Goal: Task Accomplishment & Management: Use online tool/utility

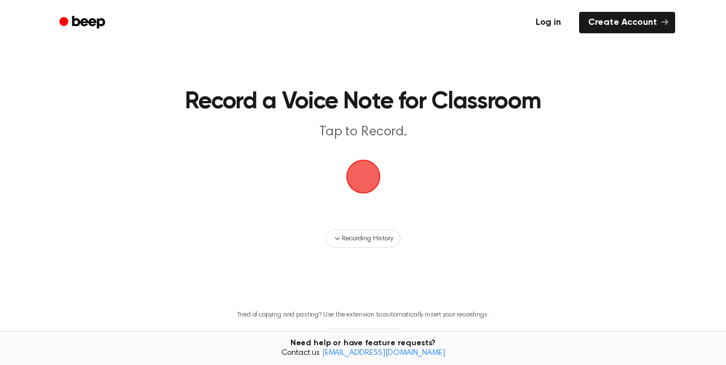
click at [548, 21] on link "Log in" at bounding box center [548, 23] width 48 height 26
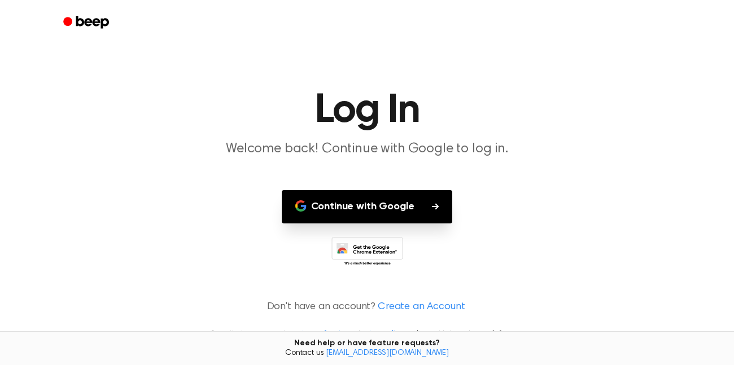
click at [409, 207] on button "Continue with Google" at bounding box center [367, 206] width 171 height 33
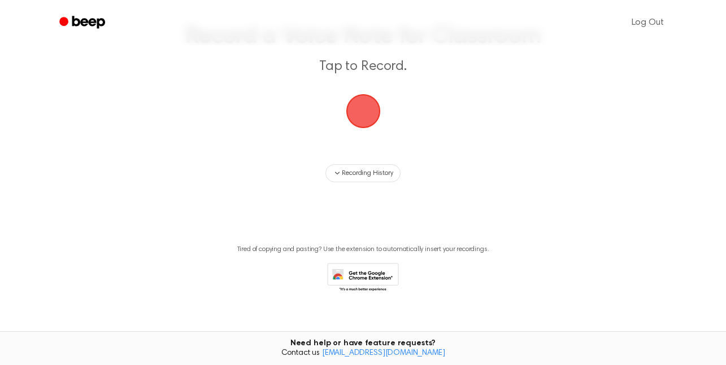
scroll to position [80, 0]
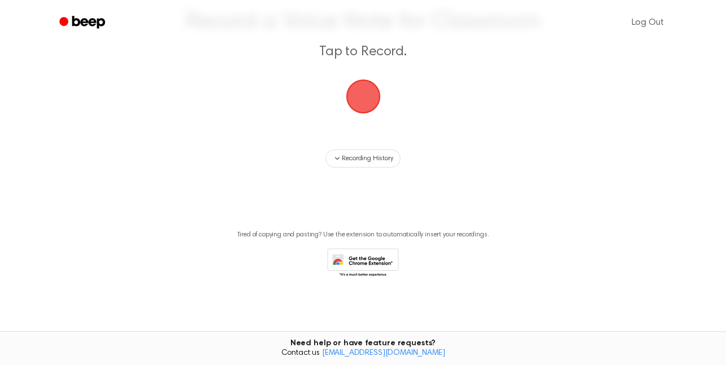
click at [360, 94] on span "button" at bounding box center [363, 97] width 34 height 34
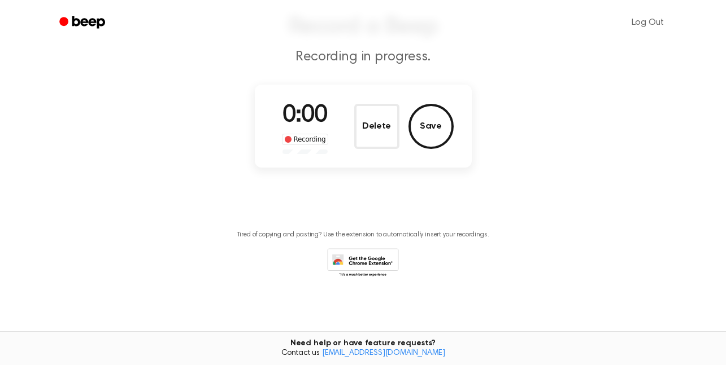
scroll to position [75, 0]
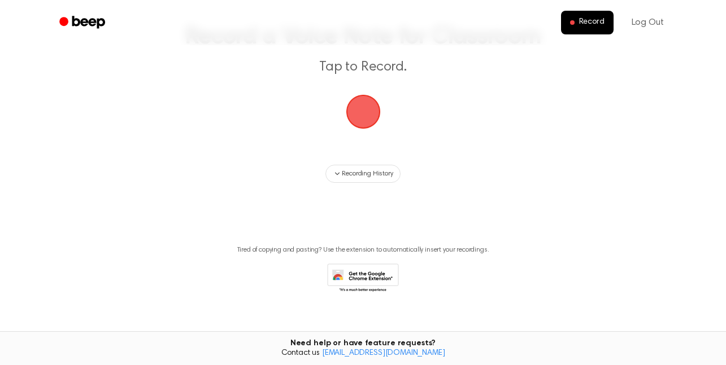
scroll to position [80, 0]
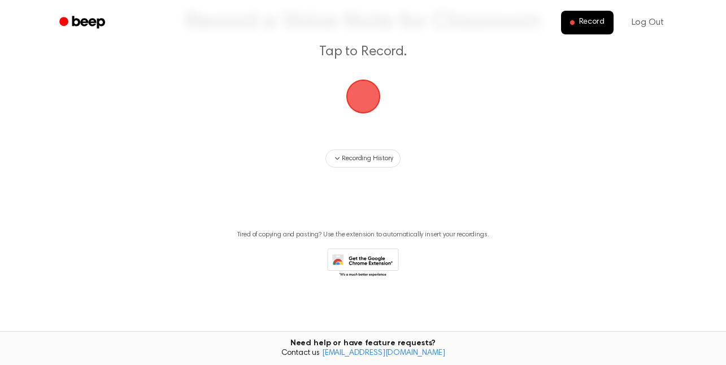
click at [371, 260] on icon at bounding box center [363, 263] width 72 height 31
